Goal: Task Accomplishment & Management: Use online tool/utility

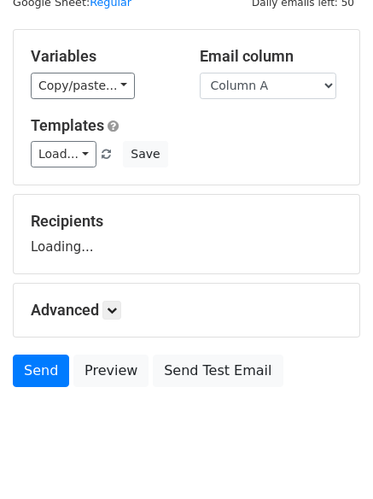
scroll to position [97, 0]
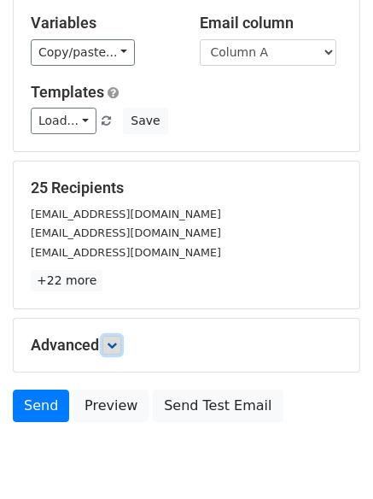
click at [121, 344] on link at bounding box center [112, 345] width 19 height 19
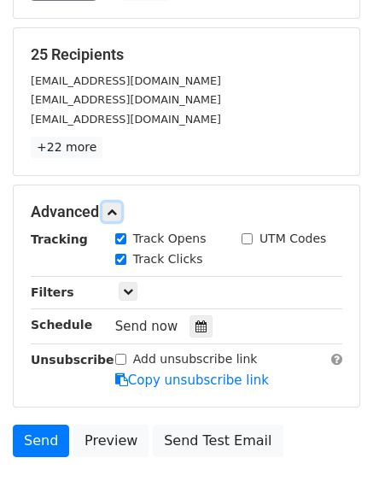
scroll to position [302, 0]
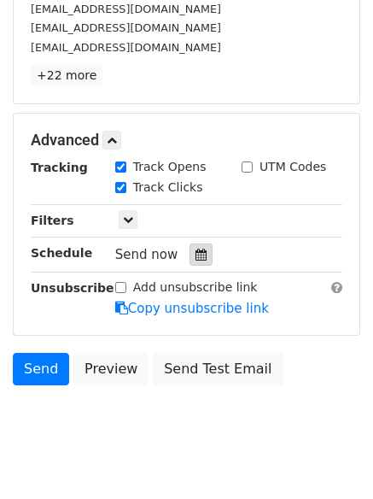
click at [197, 253] on icon at bounding box center [201, 255] width 11 height 12
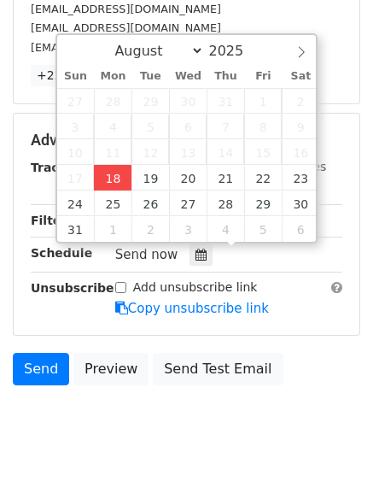
type input "2025-08-18 15:43"
type input "03"
type input "43"
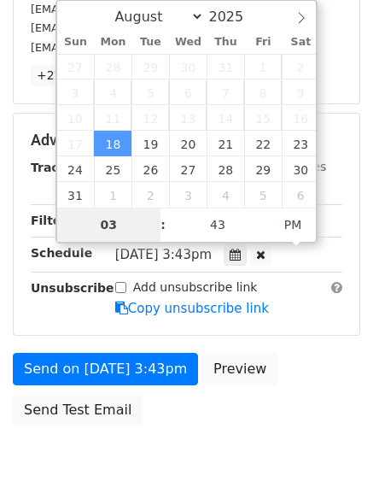
type input "4"
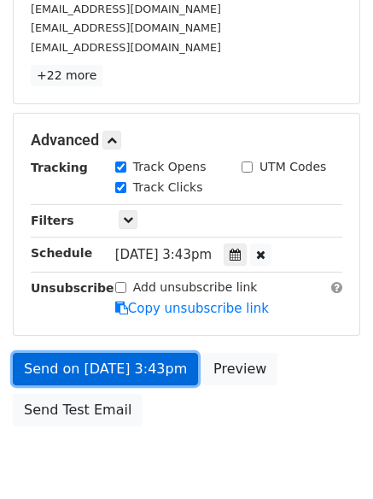
type input "2025-08-18 16:43"
click at [132, 379] on link "Send on Aug 18 at 3:43pm" at bounding box center [105, 369] width 185 height 32
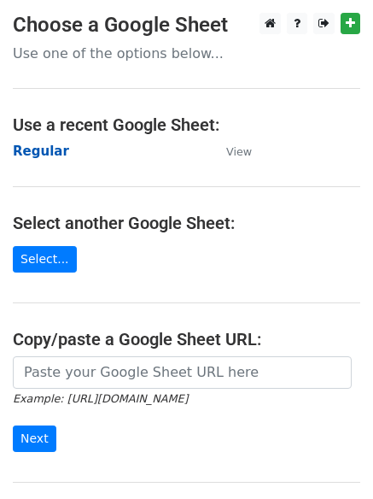
click at [38, 148] on strong "Regular" at bounding box center [41, 151] width 56 height 15
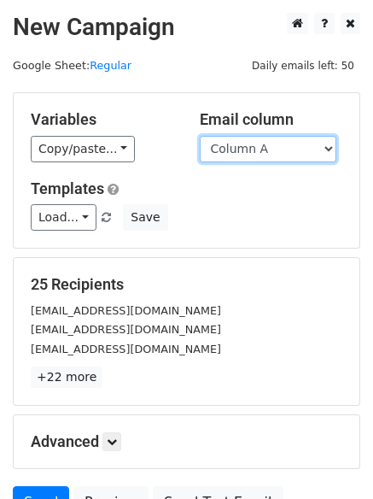
drag, startPoint x: 280, startPoint y: 148, endPoint x: 276, endPoint y: 160, distance: 12.7
click at [280, 148] on select "Column A Column B Column C Column D Column E Column F" at bounding box center [268, 149] width 137 height 26
select select "Column B"
click at [200, 136] on select "Column A Column B Column C Column D Column E Column F" at bounding box center [268, 149] width 137 height 26
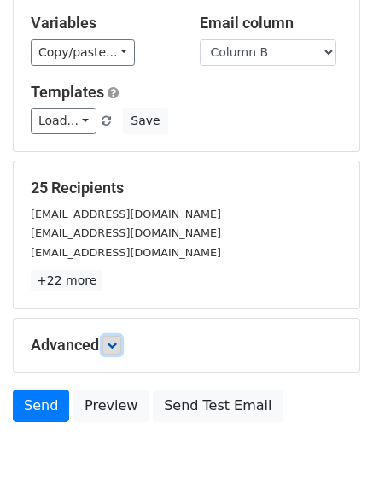
click at [116, 340] on icon at bounding box center [112, 345] width 10 height 10
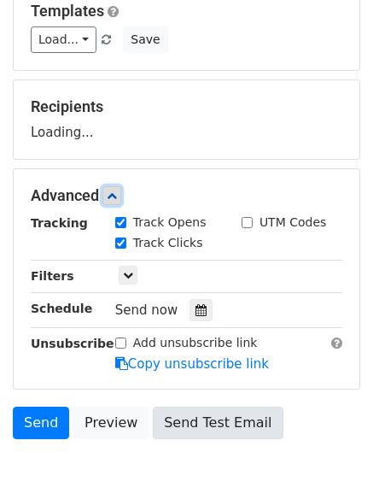
scroll to position [251, 0]
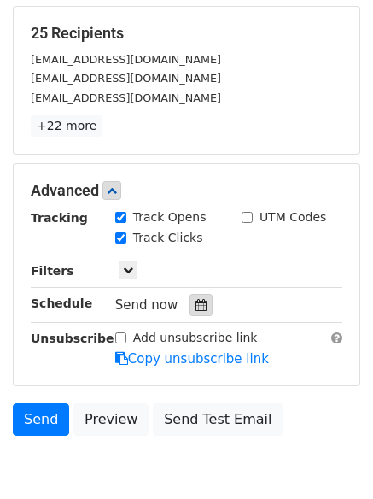
drag, startPoint x: 190, startPoint y: 301, endPoint x: 158, endPoint y: 290, distance: 33.5
click at [196, 302] on icon at bounding box center [201, 305] width 11 height 12
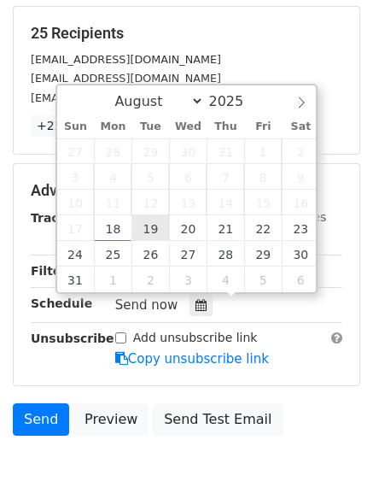
type input "2025-08-19 12:00"
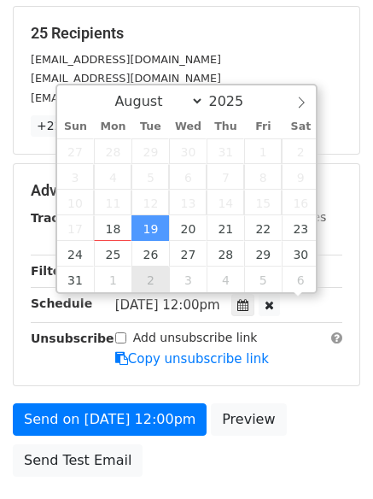
scroll to position [1, 0]
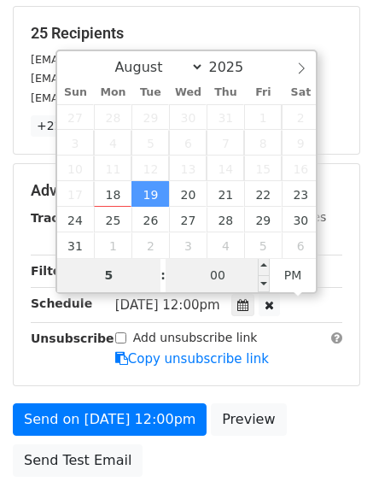
type input "5"
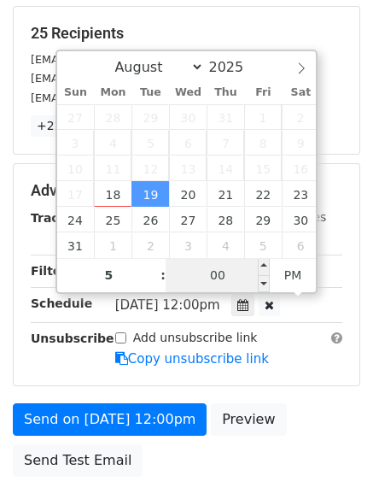
type input "2025-08-19 17:00"
type input "05"
click at [226, 272] on input "00" at bounding box center [218, 275] width 104 height 34
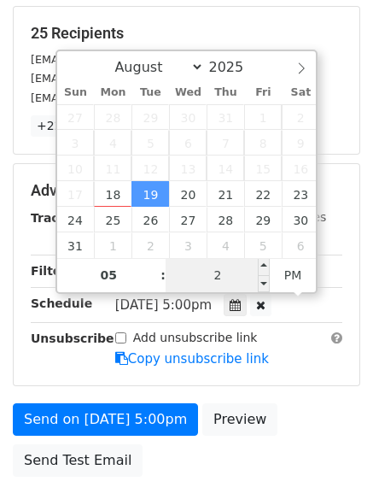
type input "21"
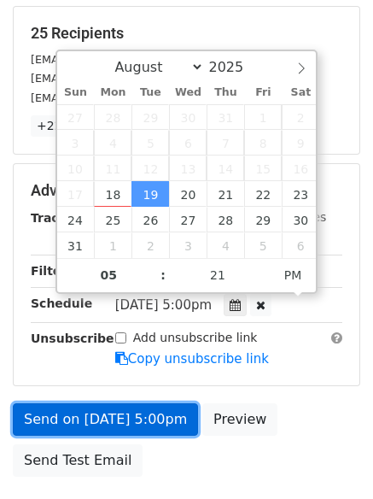
type input "2025-08-19 17:21"
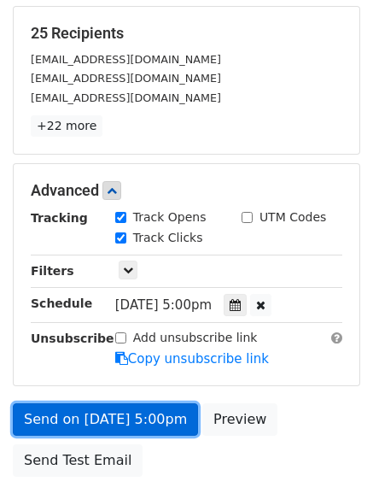
click at [124, 403] on link "Send on Aug 19 at 5:00pm" at bounding box center [105, 419] width 185 height 32
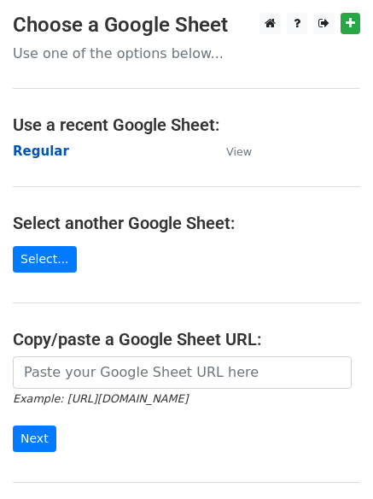
click at [49, 144] on strong "Regular" at bounding box center [41, 151] width 56 height 15
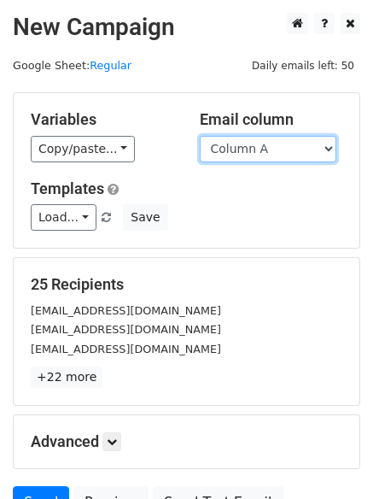
click at [260, 152] on select "Column A Column B Column C Column D Column E Column F" at bounding box center [268, 149] width 137 height 26
select select "Column C"
click at [200, 136] on select "Column A Column B Column C Column D Column E Column F" at bounding box center [268, 149] width 137 height 26
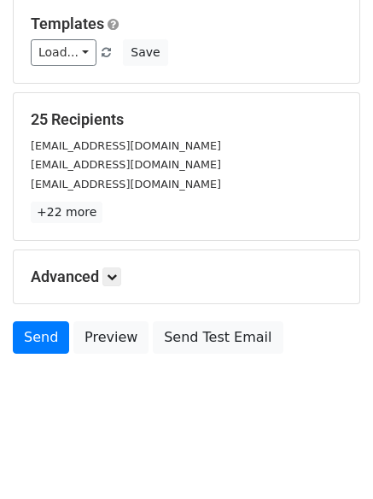
click at [129, 269] on h5 "Advanced" at bounding box center [187, 276] width 312 height 19
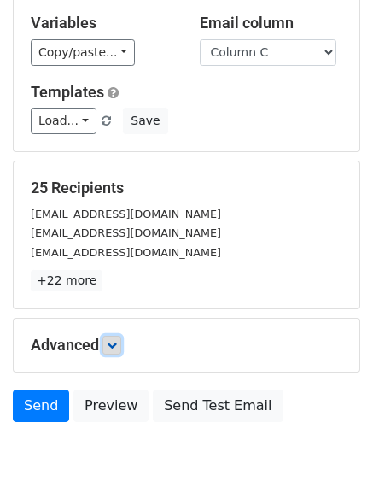
click at [117, 340] on icon at bounding box center [112, 345] width 10 height 10
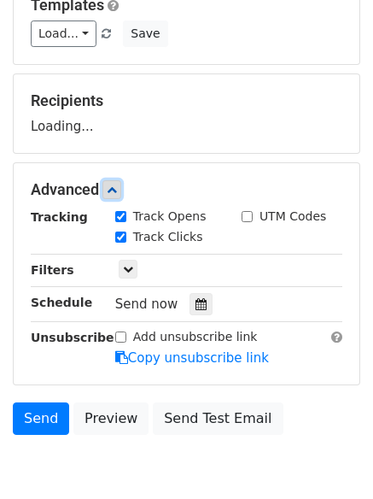
scroll to position [264, 0]
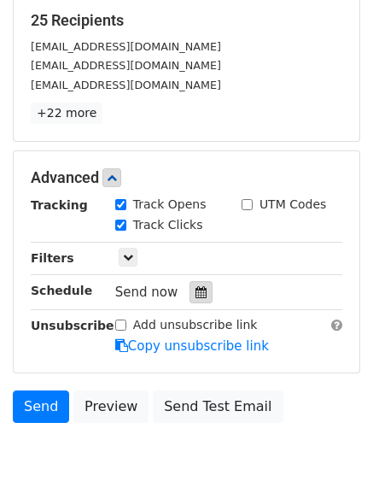
click at [196, 297] on icon at bounding box center [201, 292] width 11 height 12
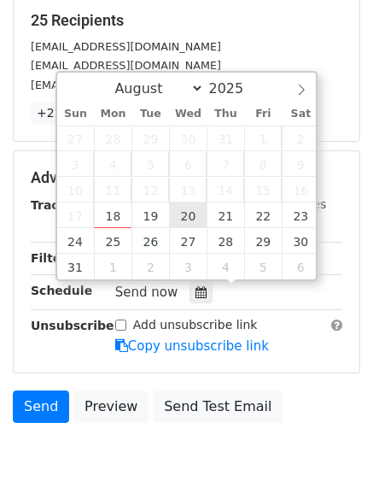
type input "2025-08-20 12:00"
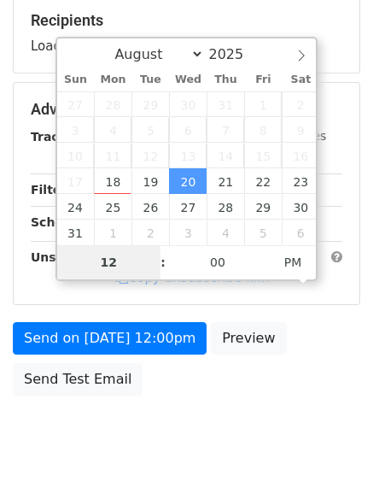
type input "6"
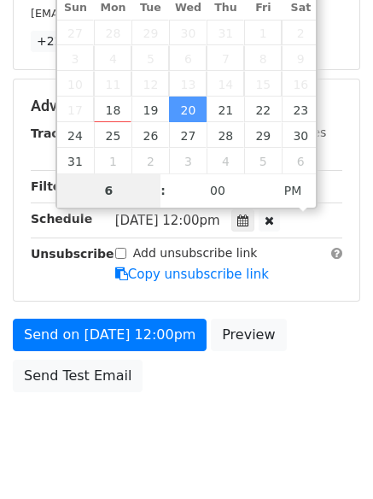
scroll to position [373, 0]
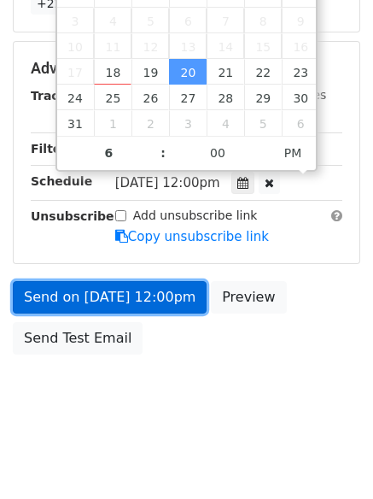
type input "2025-08-20 18:00"
click at [111, 296] on link "Send on Aug 20 at 12:00pm" at bounding box center [110, 297] width 194 height 32
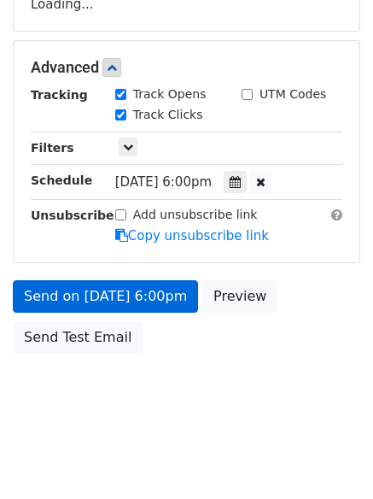
scroll to position [305, 0]
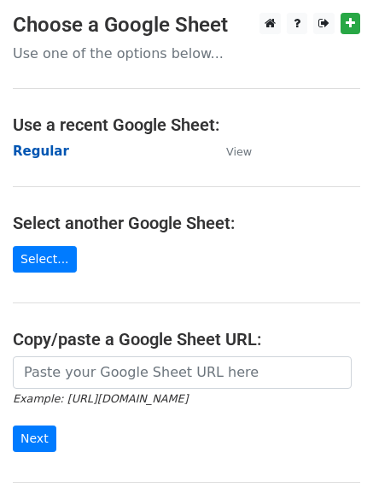
click at [35, 149] on strong "Regular" at bounding box center [41, 151] width 56 height 15
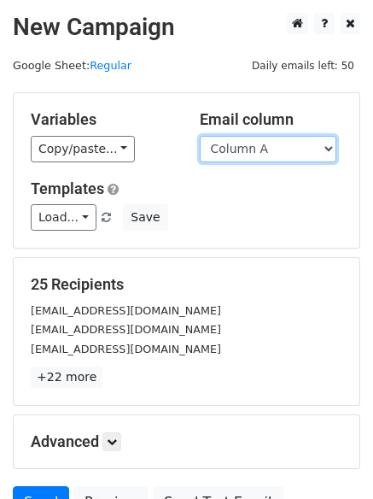
click at [281, 145] on select "Column A Column B Column C Column D Column E Column F" at bounding box center [268, 149] width 137 height 26
select select "Column D"
click at [200, 136] on select "Column A Column B Column C Column D Column E Column F" at bounding box center [268, 149] width 137 height 26
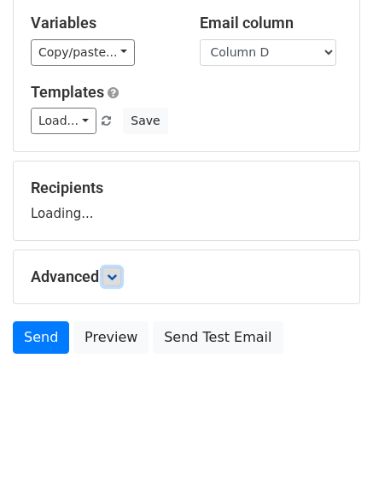
click at [120, 282] on link at bounding box center [112, 276] width 19 height 19
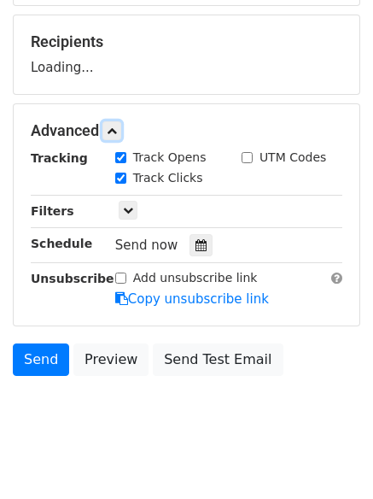
scroll to position [244, 0]
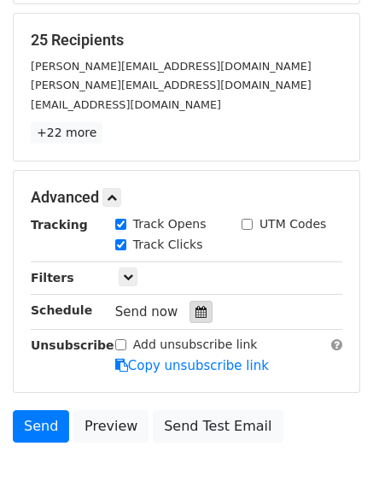
drag, startPoint x: 184, startPoint y: 309, endPoint x: 193, endPoint y: 310, distance: 9.4
click at [190, 311] on div at bounding box center [201, 312] width 23 height 22
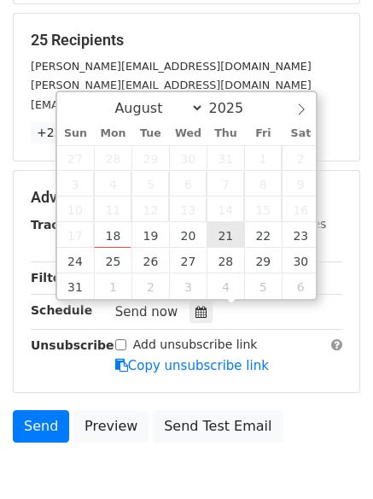
type input "2025-08-21 12:00"
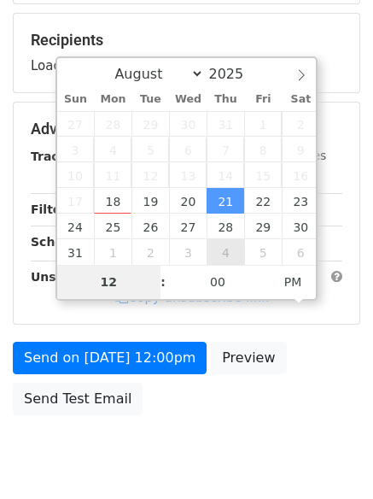
type input "7"
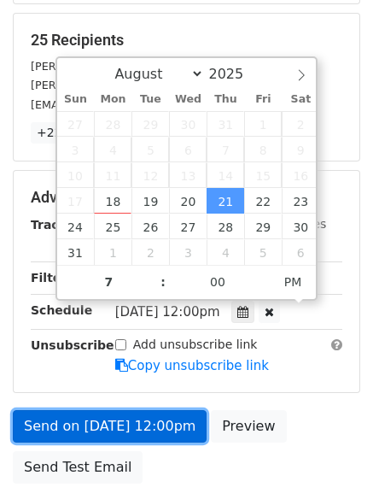
type input "2025-08-21 19:00"
click at [114, 415] on link "Send on Aug 21 at 12:00pm" at bounding box center [110, 426] width 194 height 32
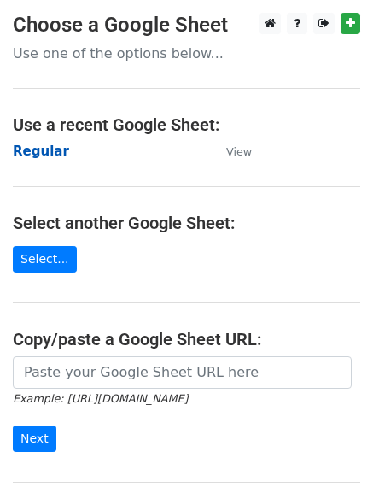
click at [35, 144] on strong "Regular" at bounding box center [41, 151] width 56 height 15
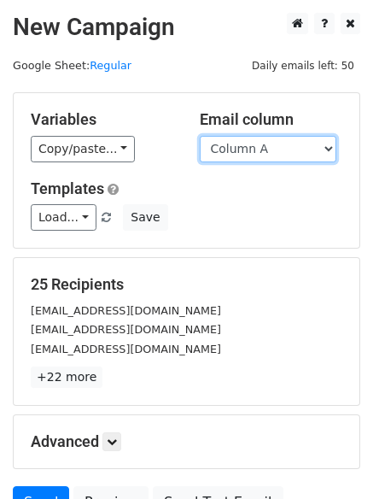
click at [249, 159] on select "Column A Column B Column C Column D Column E Column F" at bounding box center [268, 149] width 137 height 26
select select "Column E"
click at [200, 136] on select "Column A Column B Column C Column D Column E Column F" at bounding box center [268, 149] width 137 height 26
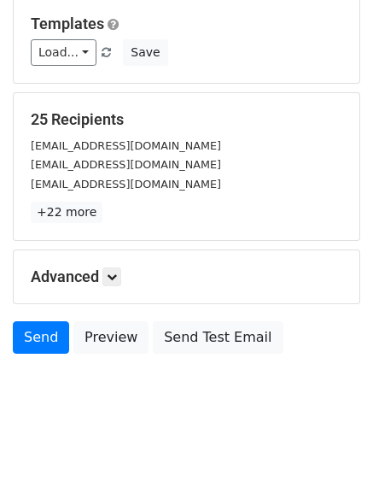
click at [130, 281] on h5 "Advanced" at bounding box center [187, 276] width 312 height 19
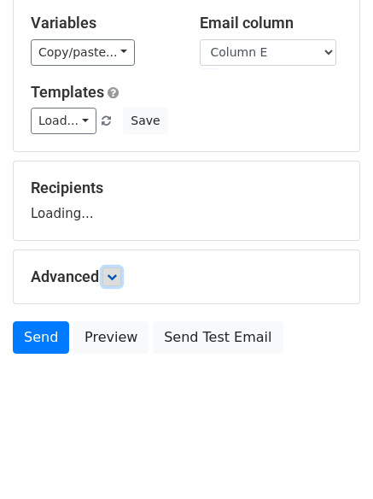
click at [116, 279] on icon at bounding box center [112, 277] width 10 height 10
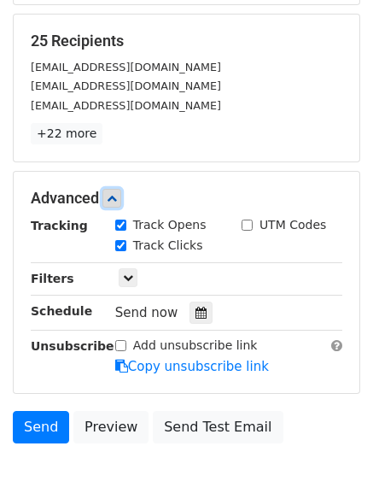
scroll to position [251, 0]
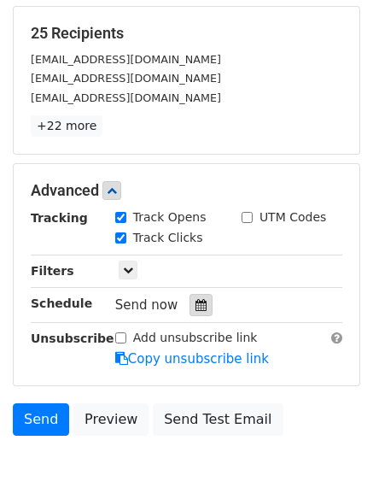
click at [192, 313] on div at bounding box center [201, 305] width 23 height 22
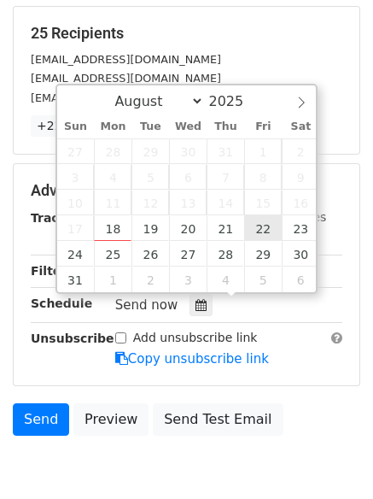
type input "[DATE] 12:00"
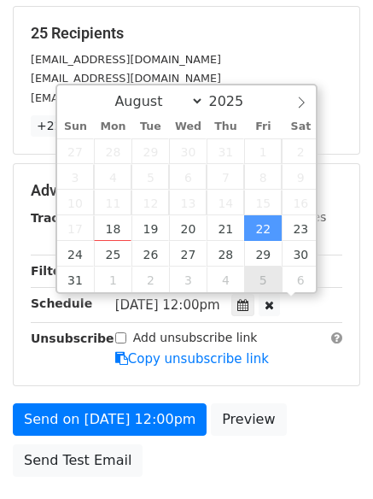
scroll to position [1, 0]
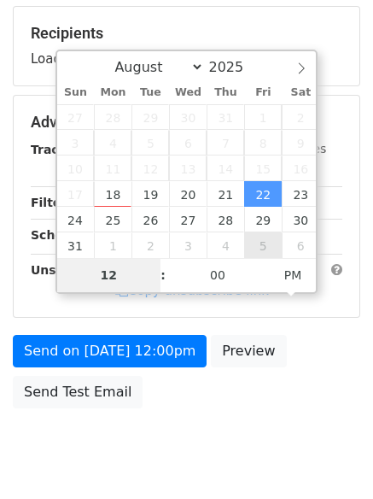
type input "8"
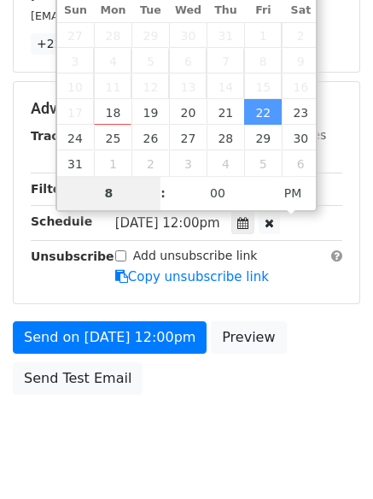
scroll to position [373, 0]
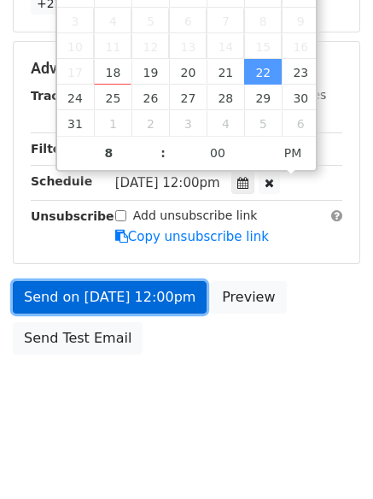
type input "[DATE] 20:00"
click at [130, 300] on link "Send on [DATE] 12:00pm" at bounding box center [110, 297] width 194 height 32
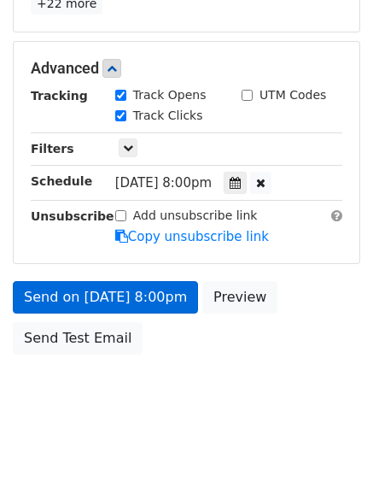
scroll to position [305, 0]
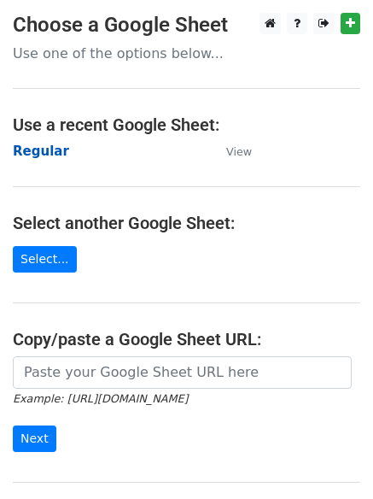
click at [43, 150] on strong "Regular" at bounding box center [41, 151] width 56 height 15
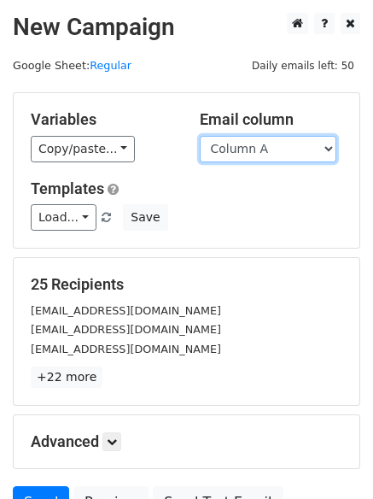
click at [275, 153] on select "Column A Column B Column C Column D Column E Column F" at bounding box center [268, 149] width 137 height 26
select select "Column F"
click at [200, 136] on select "Column A Column B Column C Column D Column E Column F" at bounding box center [268, 149] width 137 height 26
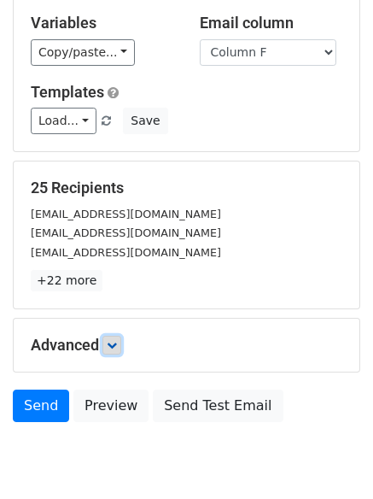
click at [120, 336] on link at bounding box center [112, 345] width 19 height 19
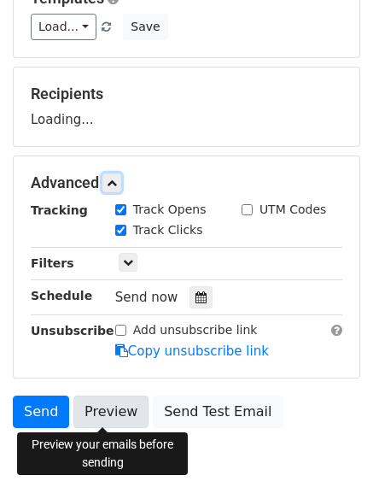
scroll to position [256, 0]
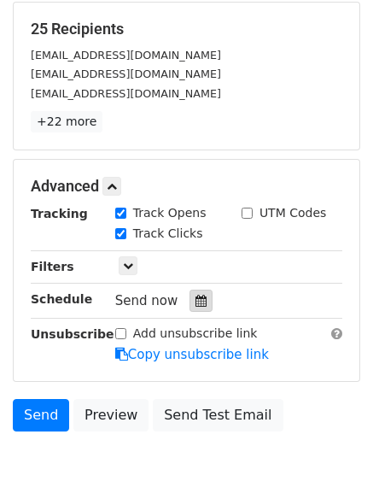
click at [195, 292] on div at bounding box center [201, 301] width 23 height 22
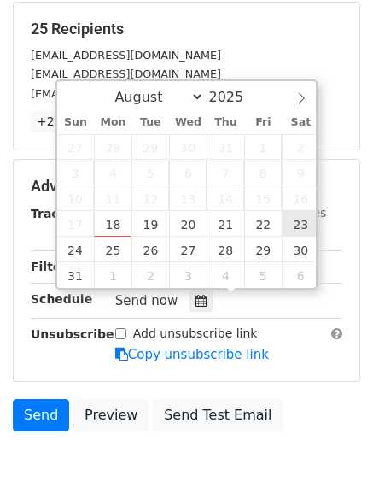
type input "[DATE] 12:00"
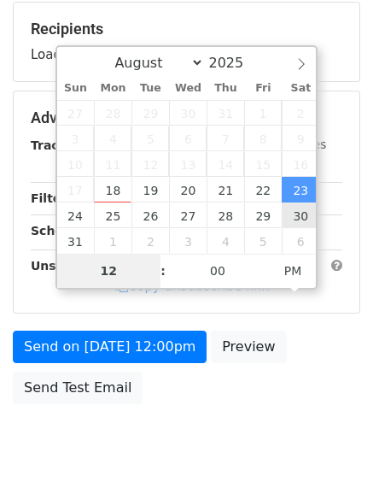
type input "9"
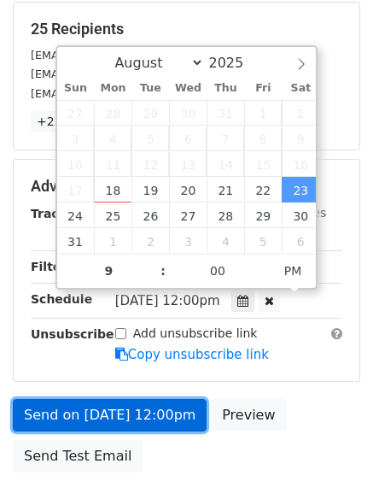
type input "[DATE] 21:00"
click at [86, 414] on link "Send on [DATE] 12:00pm" at bounding box center [110, 415] width 194 height 32
